Goal: Check status: Check status

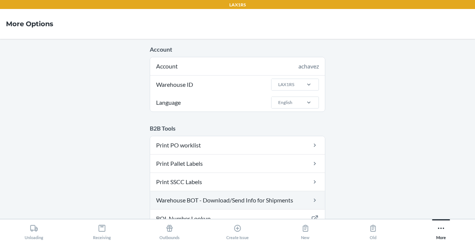
click at [228, 197] on link "Warehouse BOT - Download/Send Info for Shipments" at bounding box center [237, 200] width 175 height 18
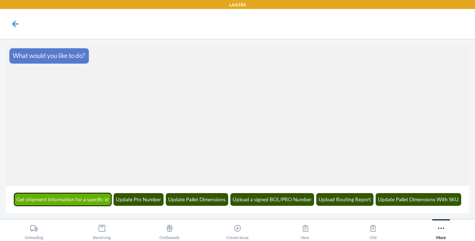
click at [75, 195] on button "Get shipment information for a specific id" at bounding box center [62, 199] width 97 height 13
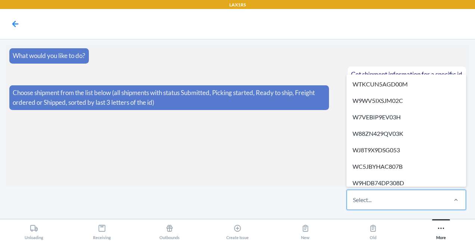
click at [352, 193] on div "Select..." at bounding box center [396, 199] width 99 height 19
click at [353, 195] on input "option WTKCUN5AGD00M focused, 1 of 606. 606 results available. Use Up and Down …" at bounding box center [353, 199] width 1 height 9
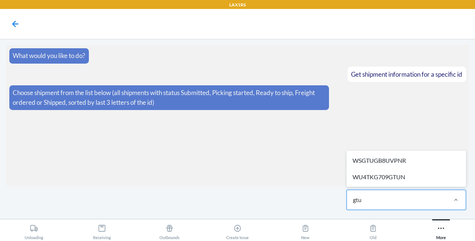
type input "gtun"
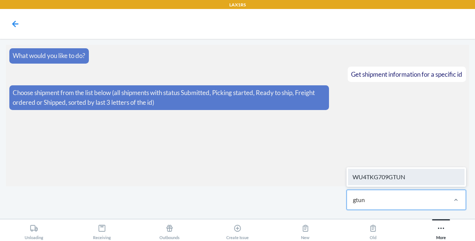
click at [383, 172] on div "WU4TKG709GTUN" at bounding box center [406, 176] width 117 height 16
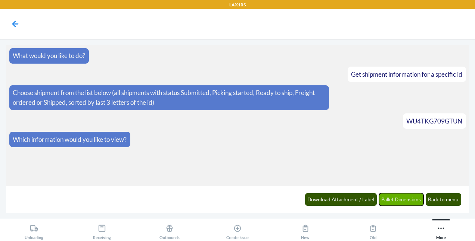
click at [400, 198] on button "Pallet Dimensions" at bounding box center [401, 199] width 45 height 13
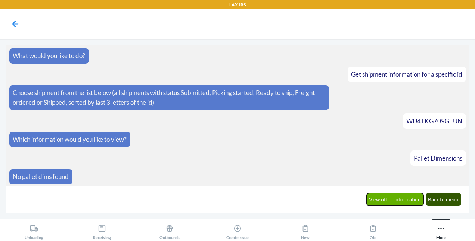
click at [394, 200] on button "View other information" at bounding box center [395, 199] width 57 height 13
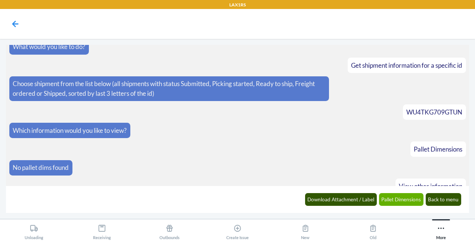
scroll to position [36, 0]
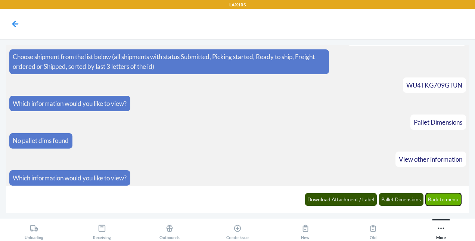
click at [435, 196] on button "Back to menu" at bounding box center [444, 199] width 36 height 13
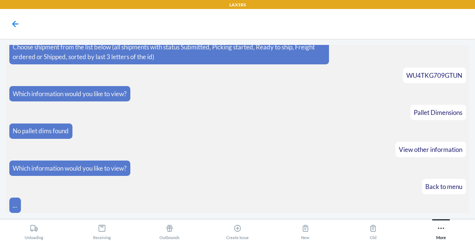
scroll to position [72, 0]
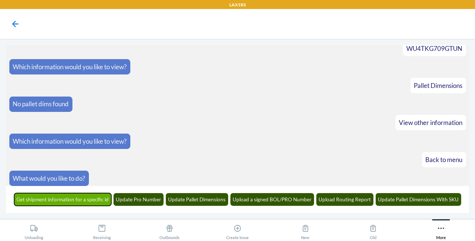
click at [91, 199] on button "Get shipment information for a specific id" at bounding box center [62, 199] width 97 height 13
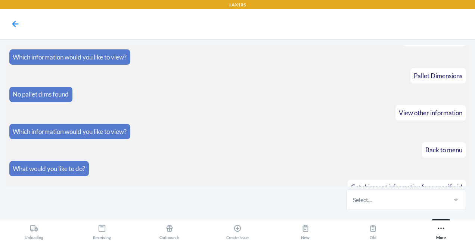
scroll to position [118, 0]
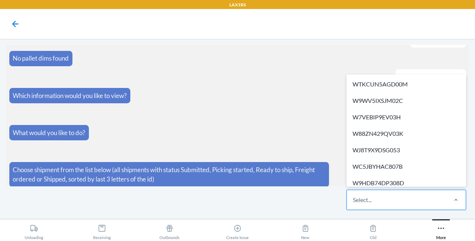
click at [365, 196] on div "Select..." at bounding box center [362, 199] width 19 height 9
click at [354, 196] on input "option WTKCUN5AGD00M focused, 1 of 606. 606 results available. Use Up and Down …" at bounding box center [353, 199] width 1 height 9
type input "wale"
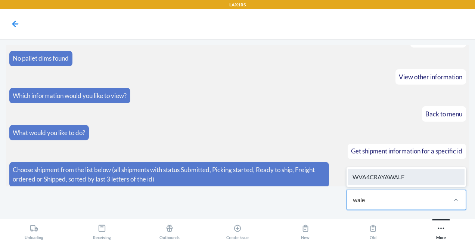
click at [390, 172] on div "WVA4CRAYAWALE" at bounding box center [406, 176] width 117 height 16
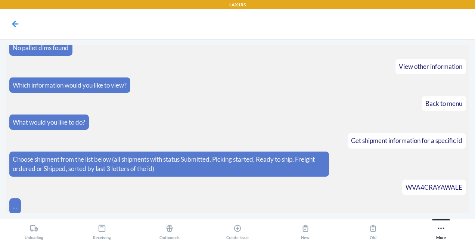
scroll to position [155, 0]
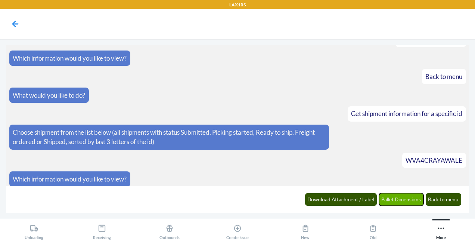
click at [402, 199] on button "Pallet Dimensions" at bounding box center [401, 199] width 45 height 13
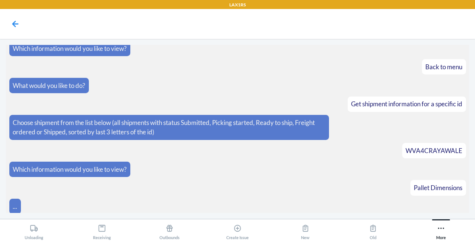
scroll to position [192, 0]
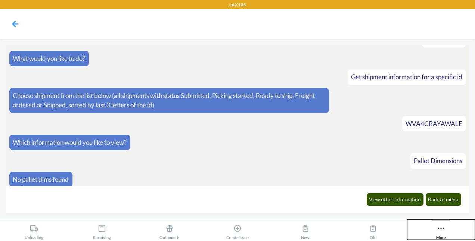
click at [440, 232] on icon at bounding box center [441, 228] width 8 height 8
